Goal: Check status: Check status

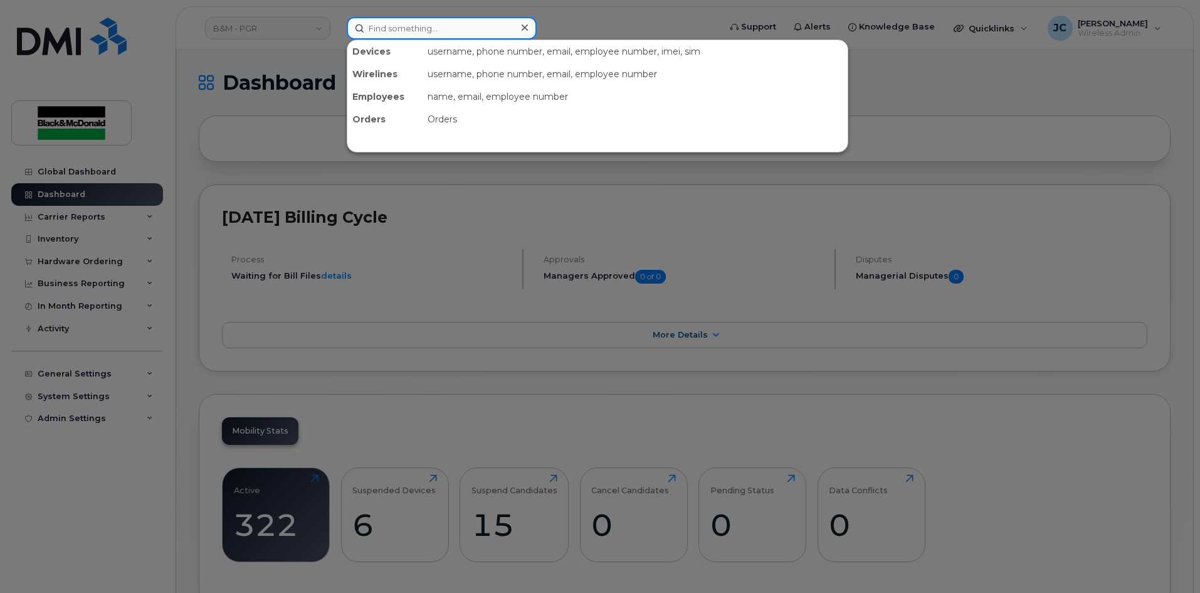
click at [380, 26] on input at bounding box center [442, 28] width 190 height 23
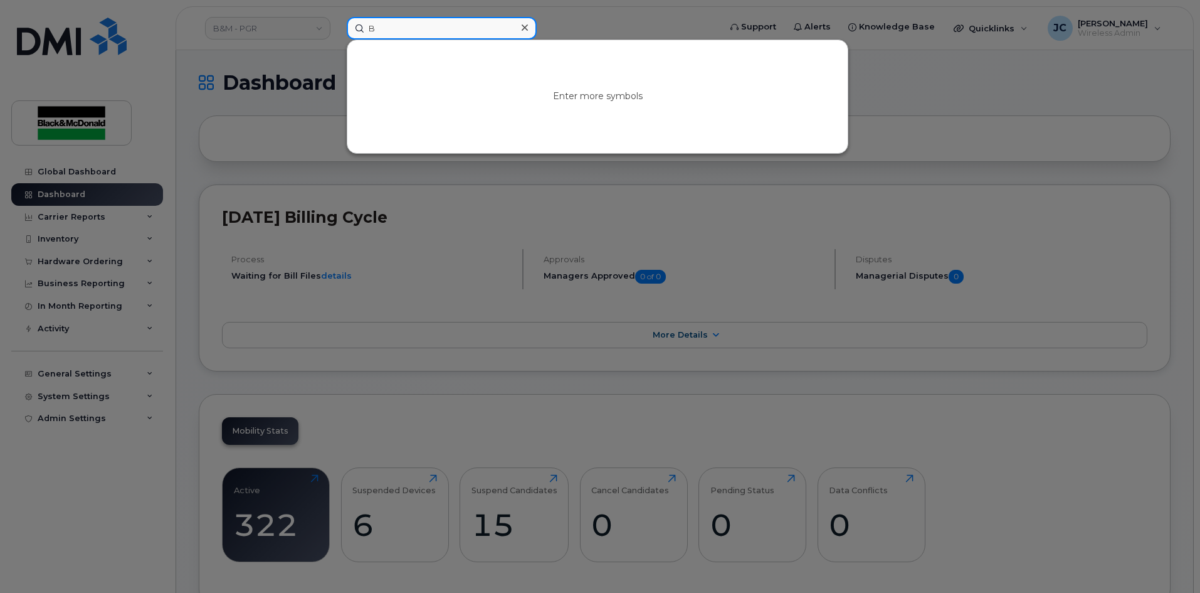
click at [396, 33] on input "B" at bounding box center [442, 28] width 190 height 23
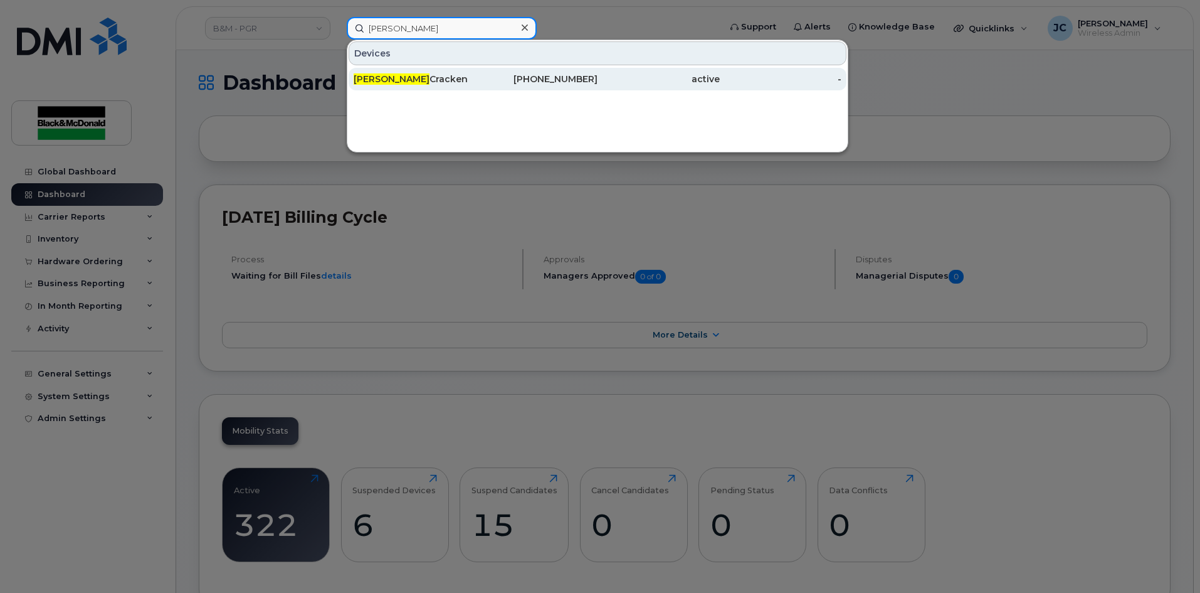
type input "[PERSON_NAME]"
click at [420, 75] on div "[PERSON_NAME]" at bounding box center [415, 79] width 122 height 13
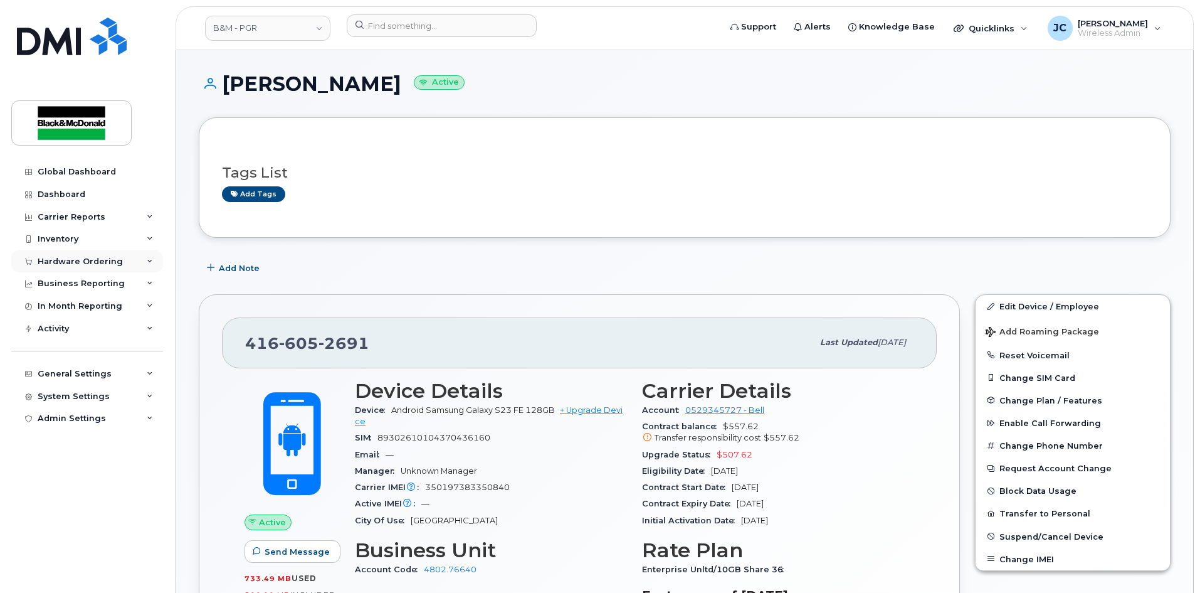
click at [95, 257] on div "Hardware Ordering" at bounding box center [80, 261] width 85 height 10
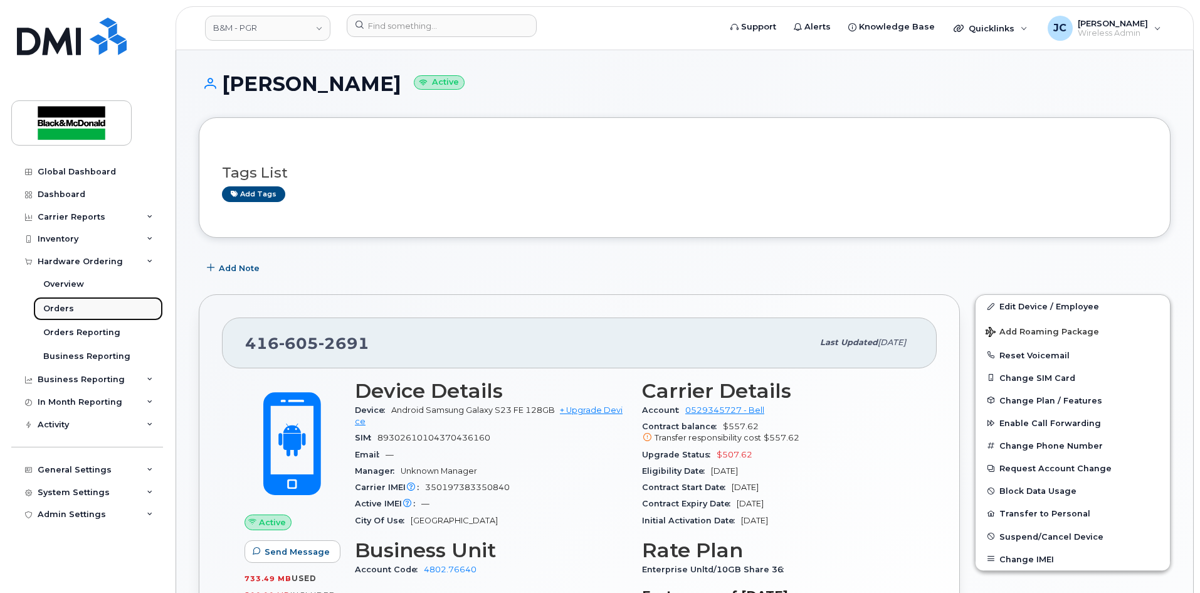
click at [73, 305] on link "Orders" at bounding box center [98, 309] width 130 height 24
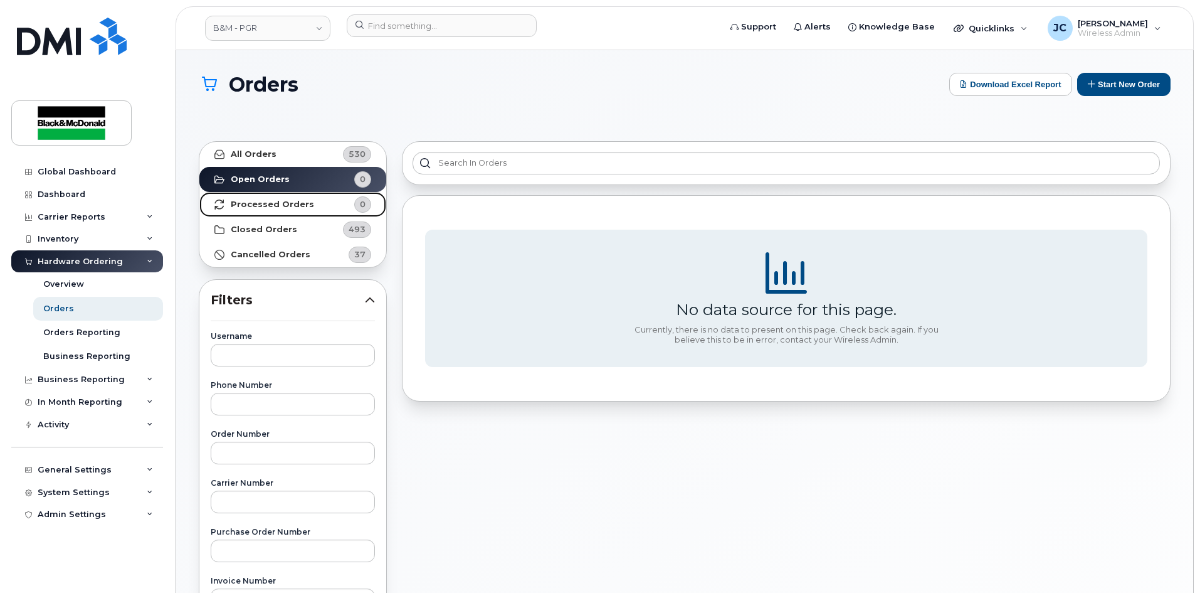
click at [299, 204] on strong "Processed Orders" at bounding box center [272, 204] width 83 height 10
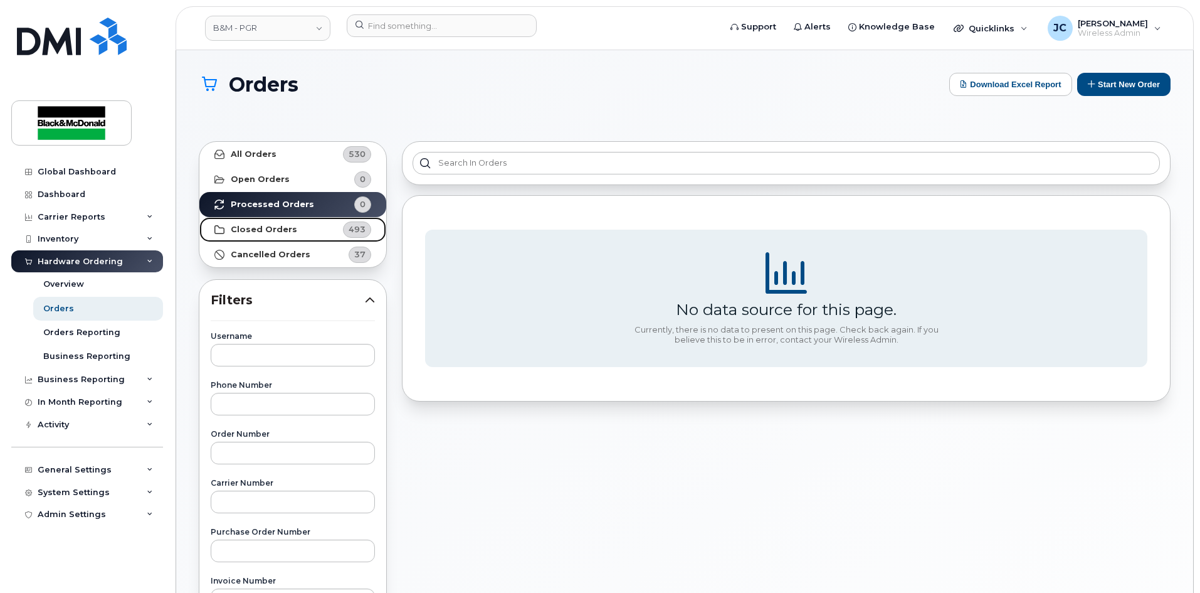
click at [267, 230] on strong "Closed Orders" at bounding box center [264, 230] width 66 height 10
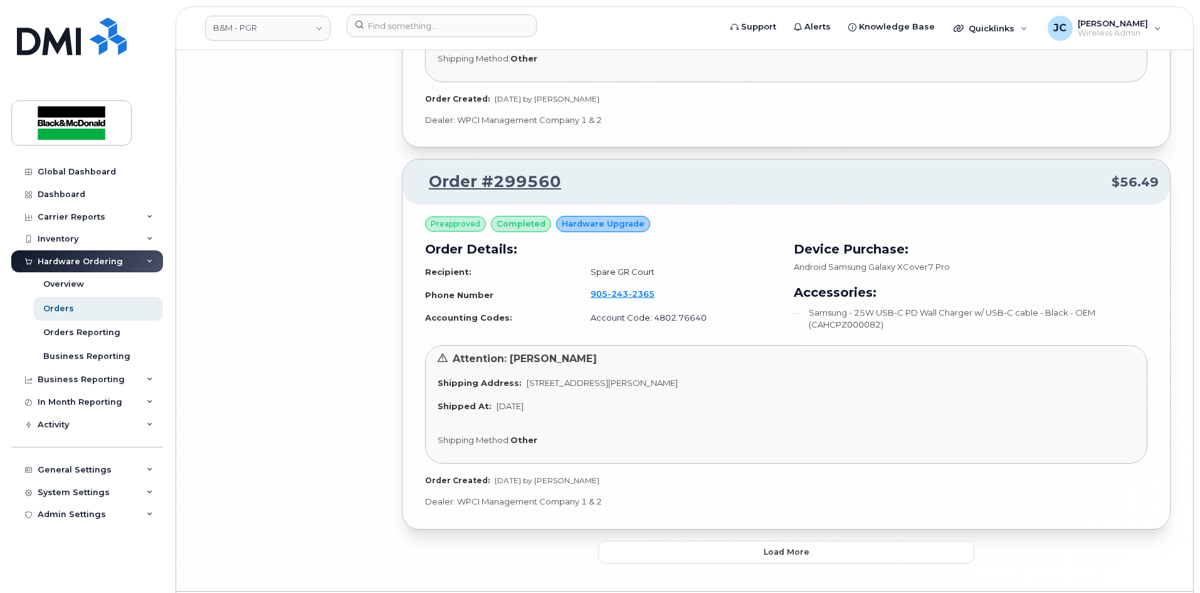
scroll to position [2961, 0]
